Goal: Submit feedback/report problem

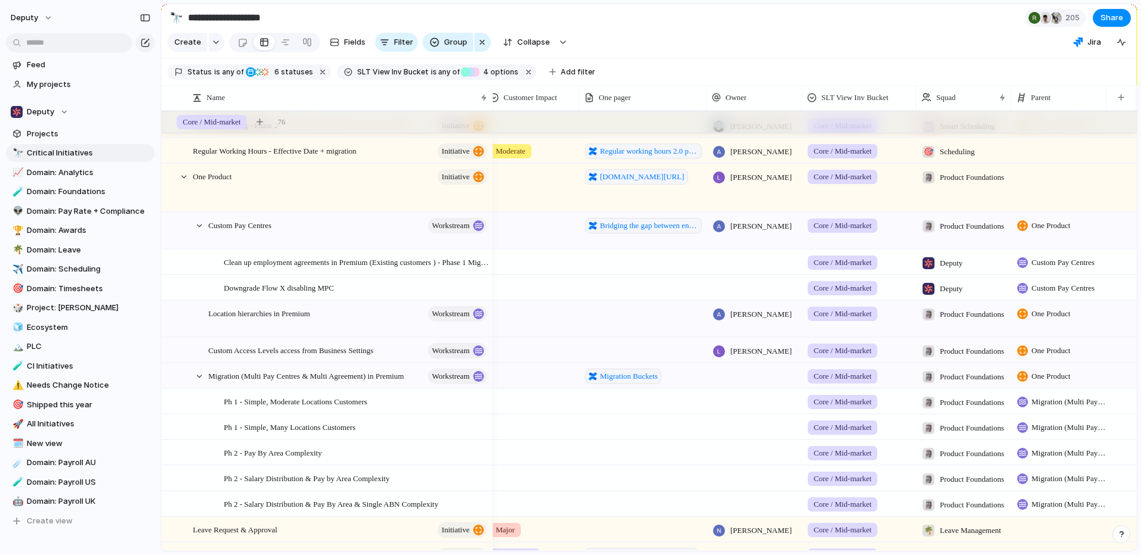
scroll to position [604, 0]
